Goal: Task Accomplishment & Management: Manage account settings

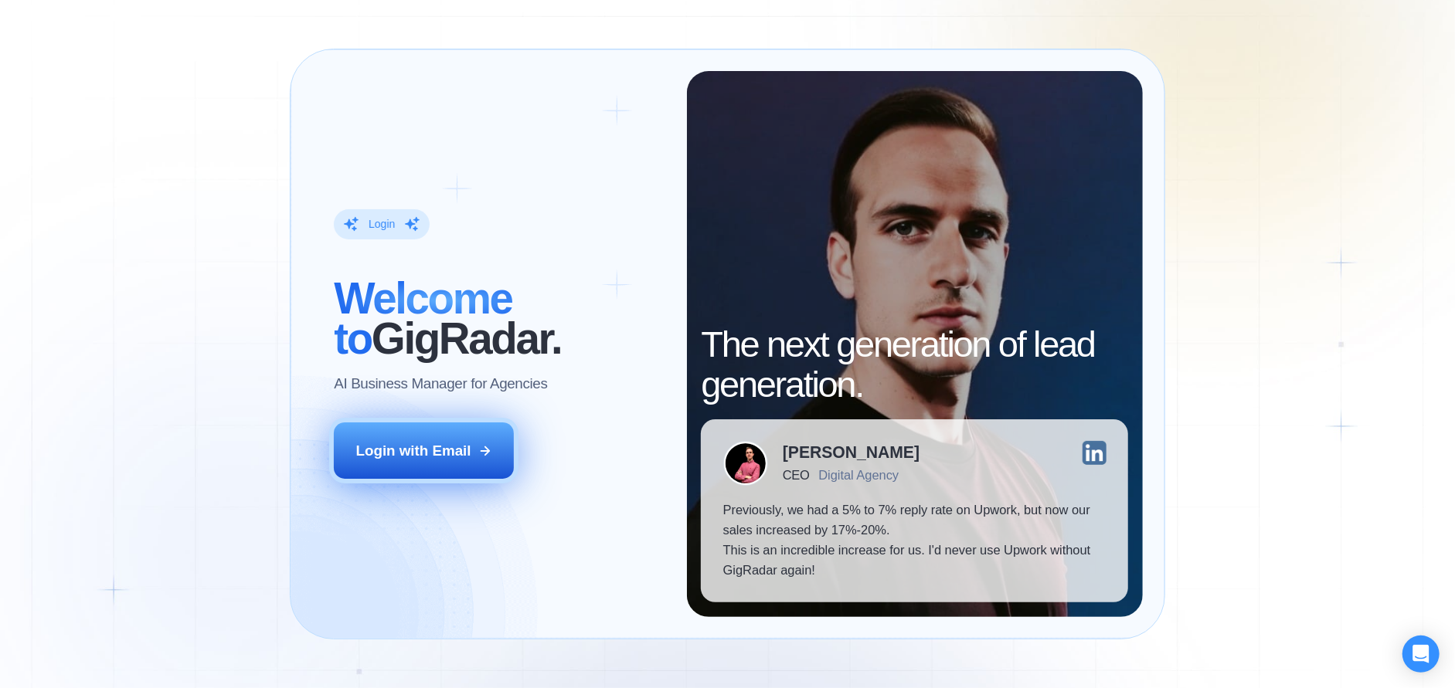
click at [392, 443] on div "Login with Email" at bounding box center [413, 451] width 115 height 20
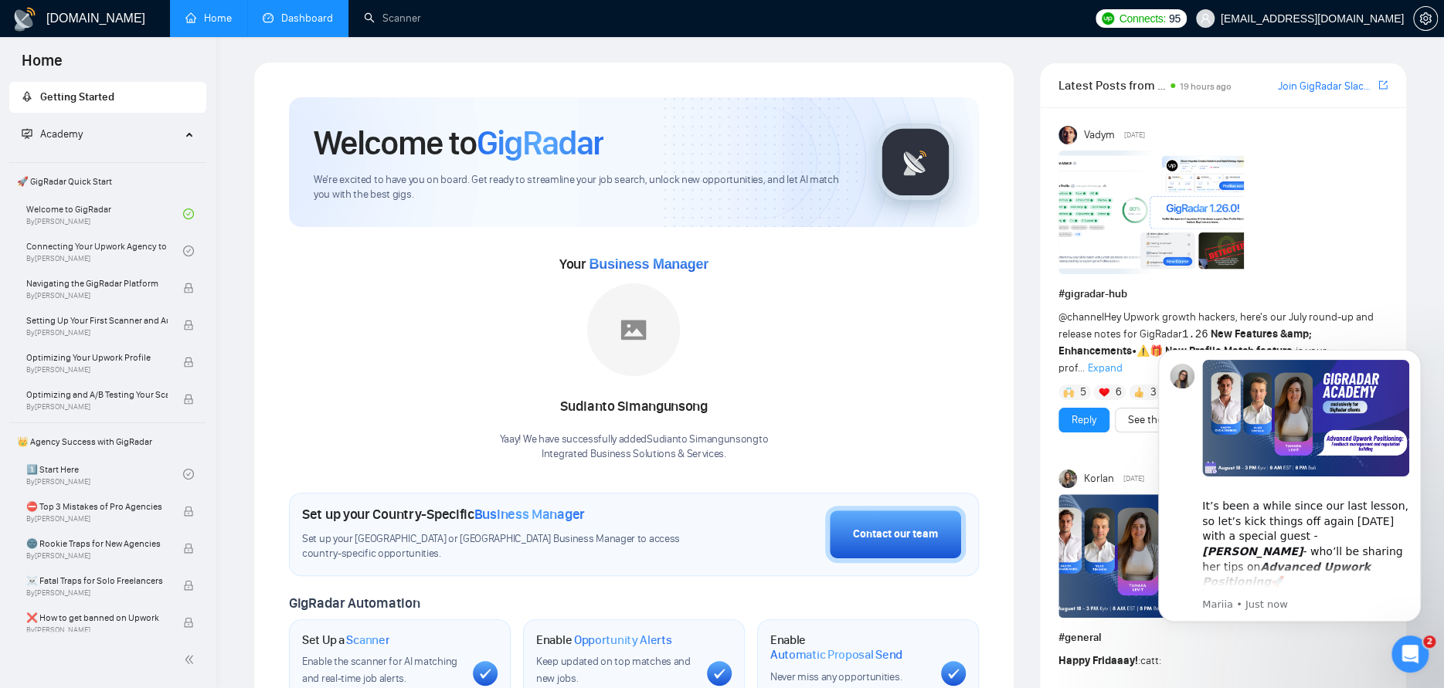
click at [314, 17] on link "Dashboard" at bounding box center [298, 18] width 70 height 13
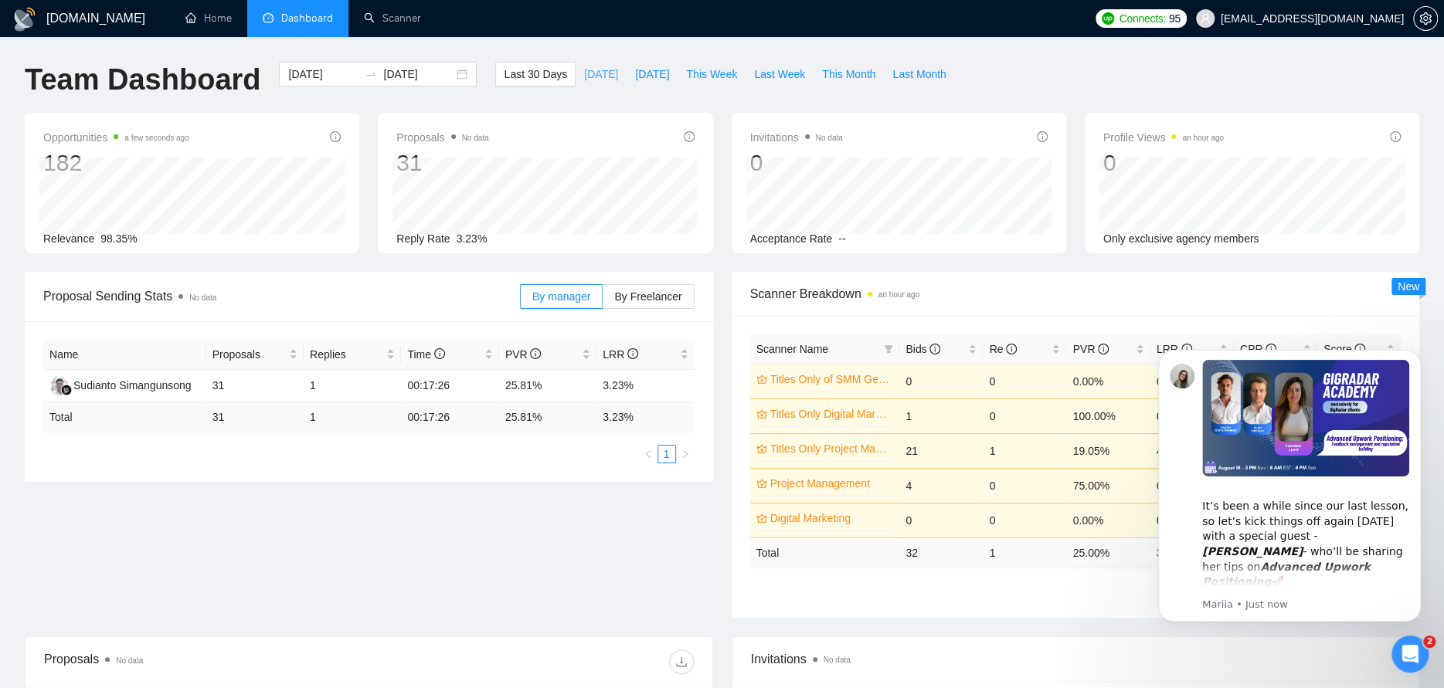
click at [586, 71] on span "[DATE]" at bounding box center [601, 74] width 34 height 17
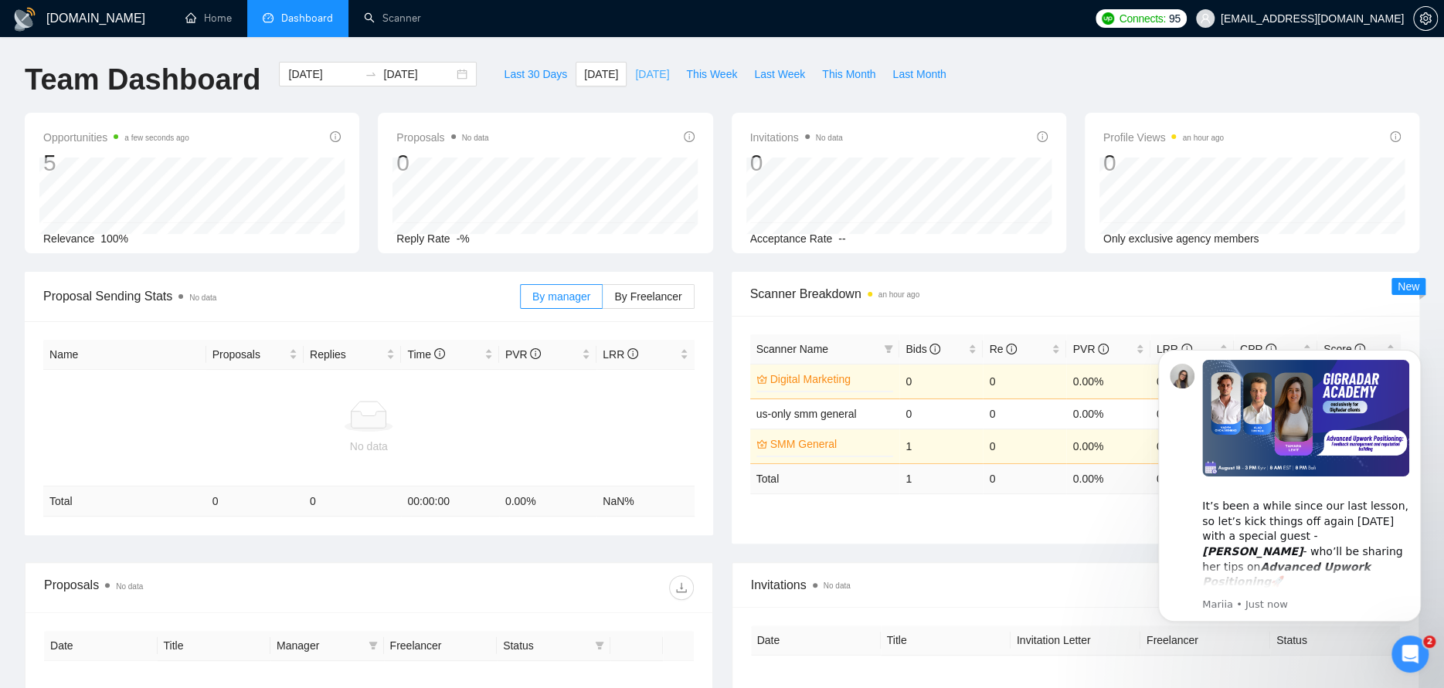
click at [635, 81] on span "[DATE]" at bounding box center [652, 74] width 34 height 17
type input "[DATE]"
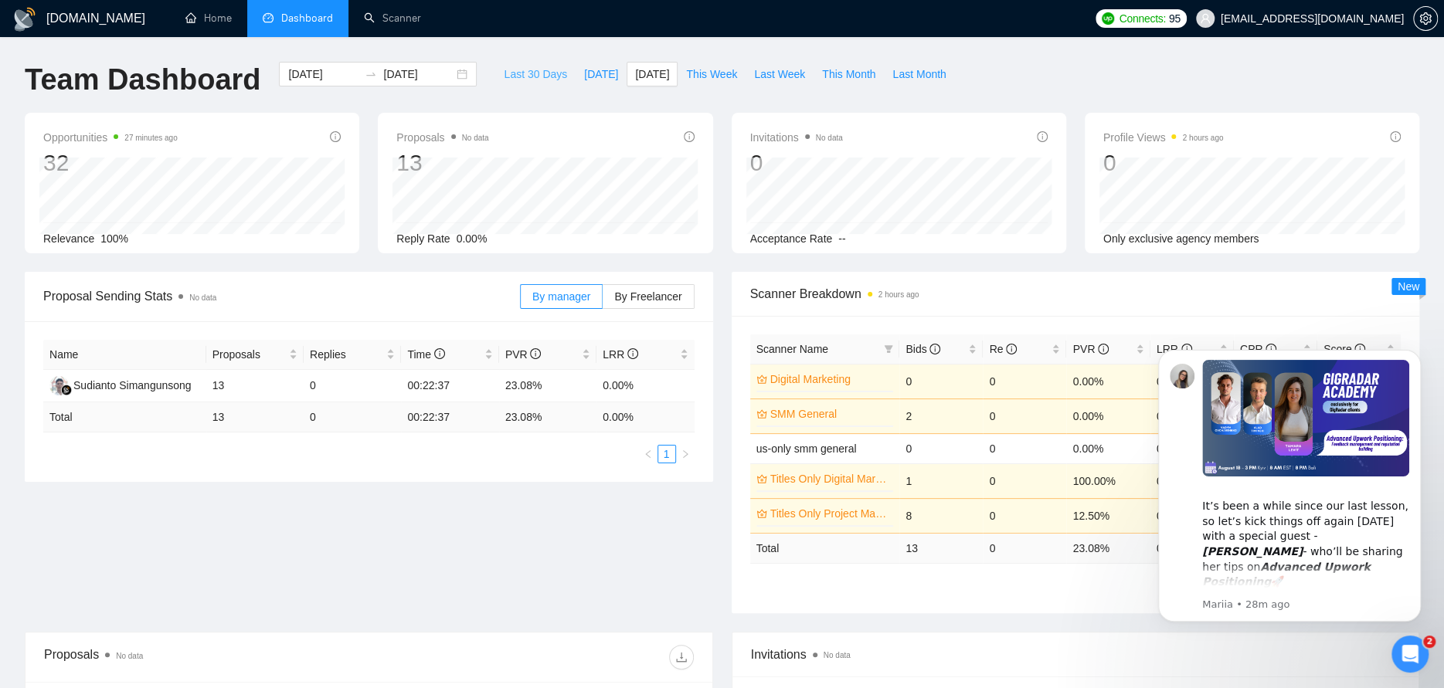
click at [539, 85] on button "Last 30 Days" at bounding box center [535, 74] width 80 height 25
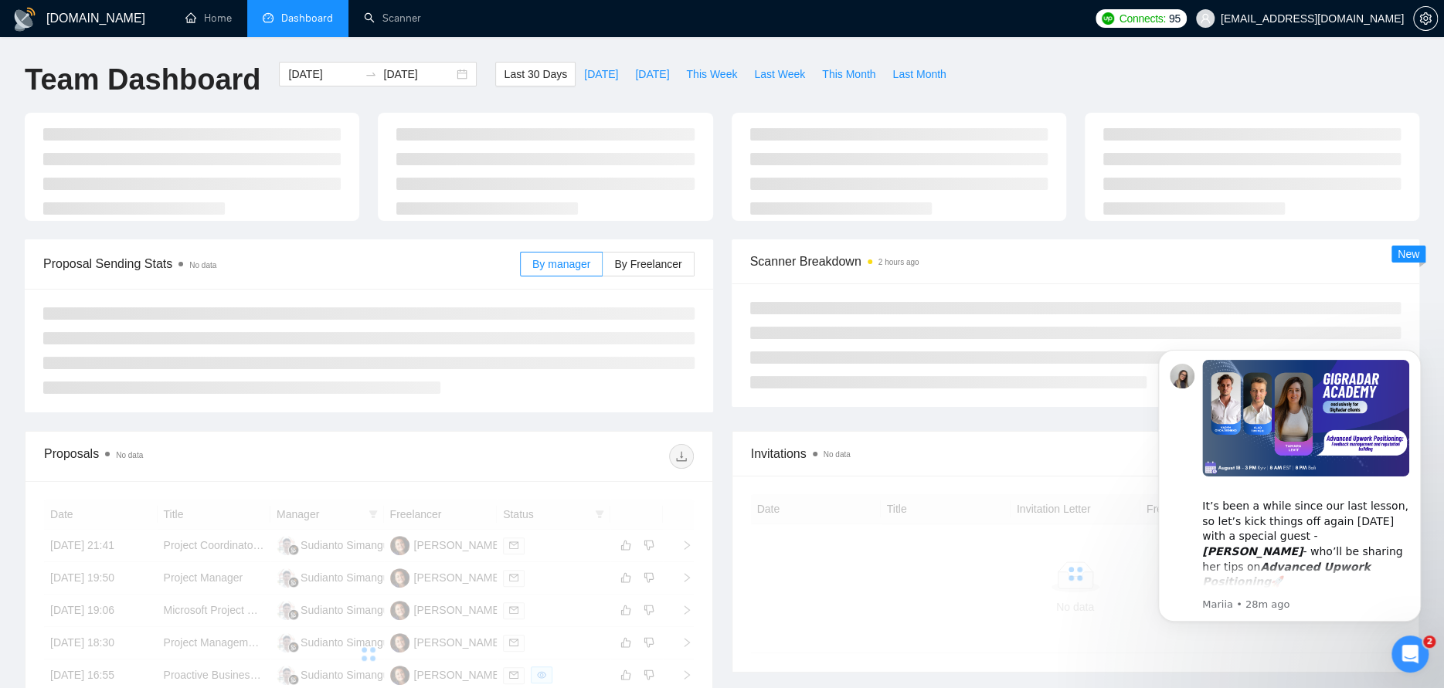
type input "[DATE]"
